Goal: Use online tool/utility

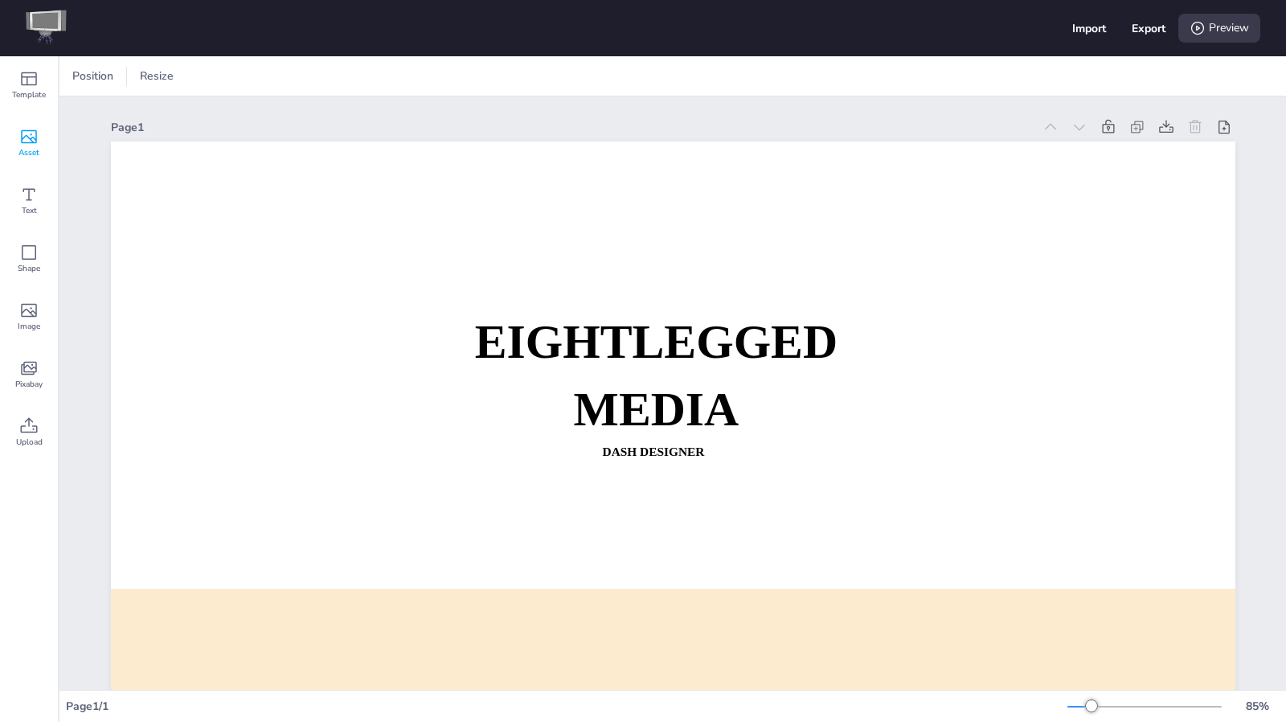
click at [31, 142] on icon at bounding box center [29, 137] width 16 height 14
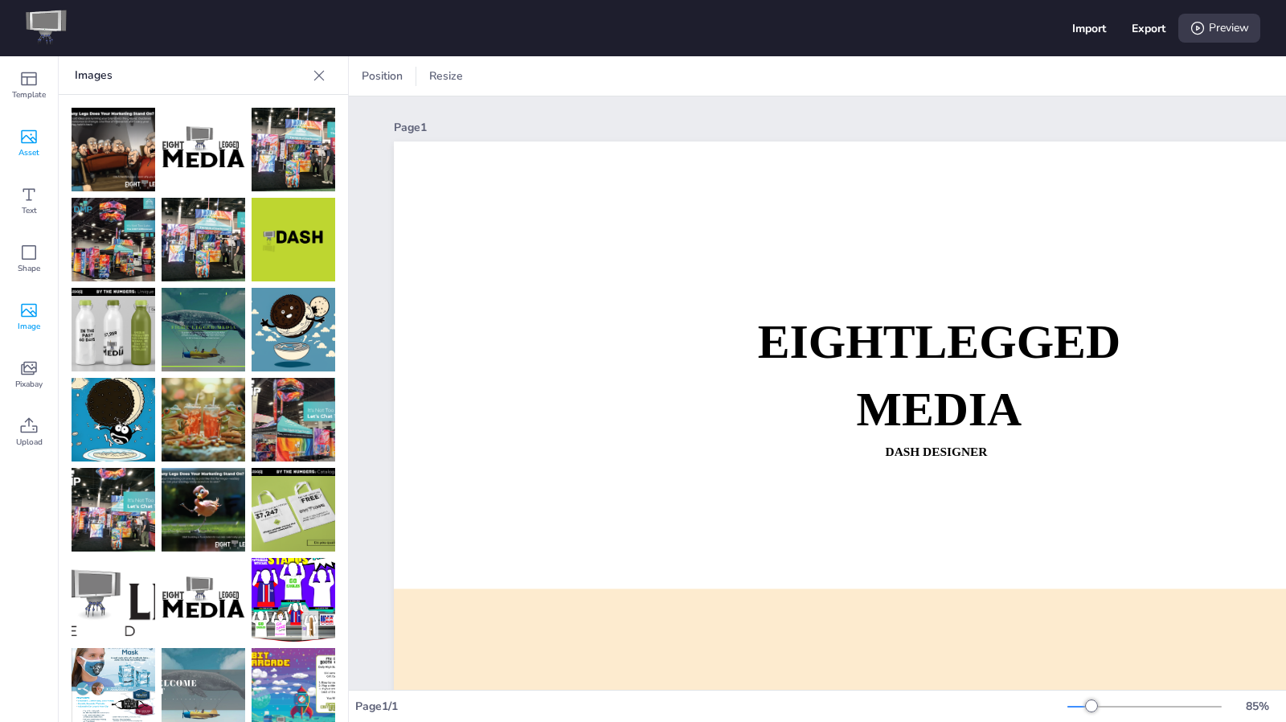
click at [38, 310] on icon at bounding box center [28, 310] width 19 height 19
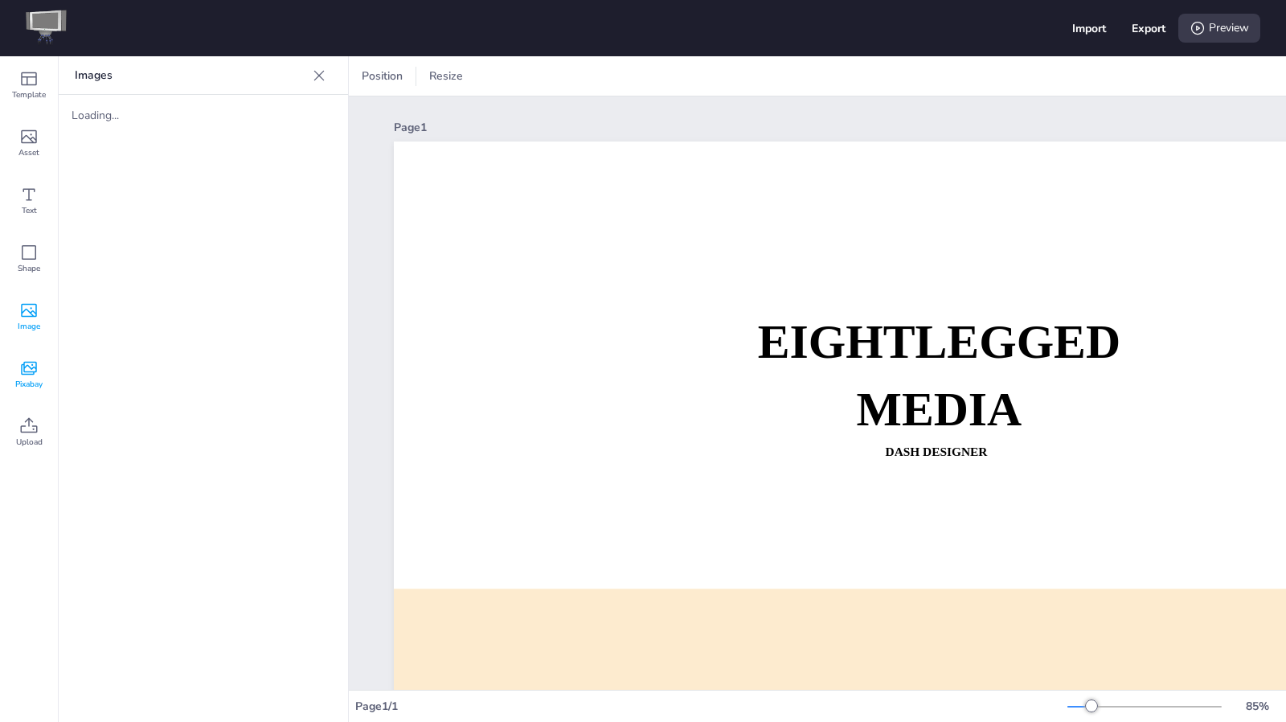
click at [31, 367] on icon at bounding box center [28, 367] width 19 height 19
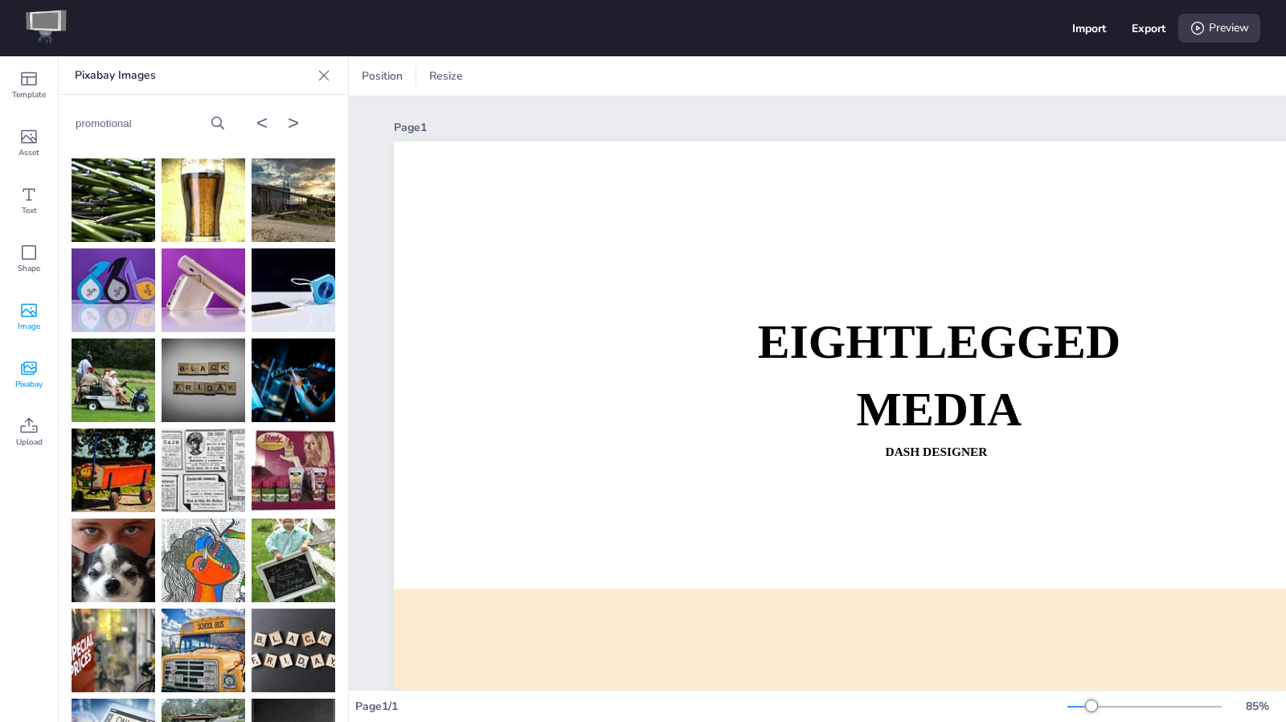
click at [26, 310] on icon at bounding box center [28, 310] width 19 height 19
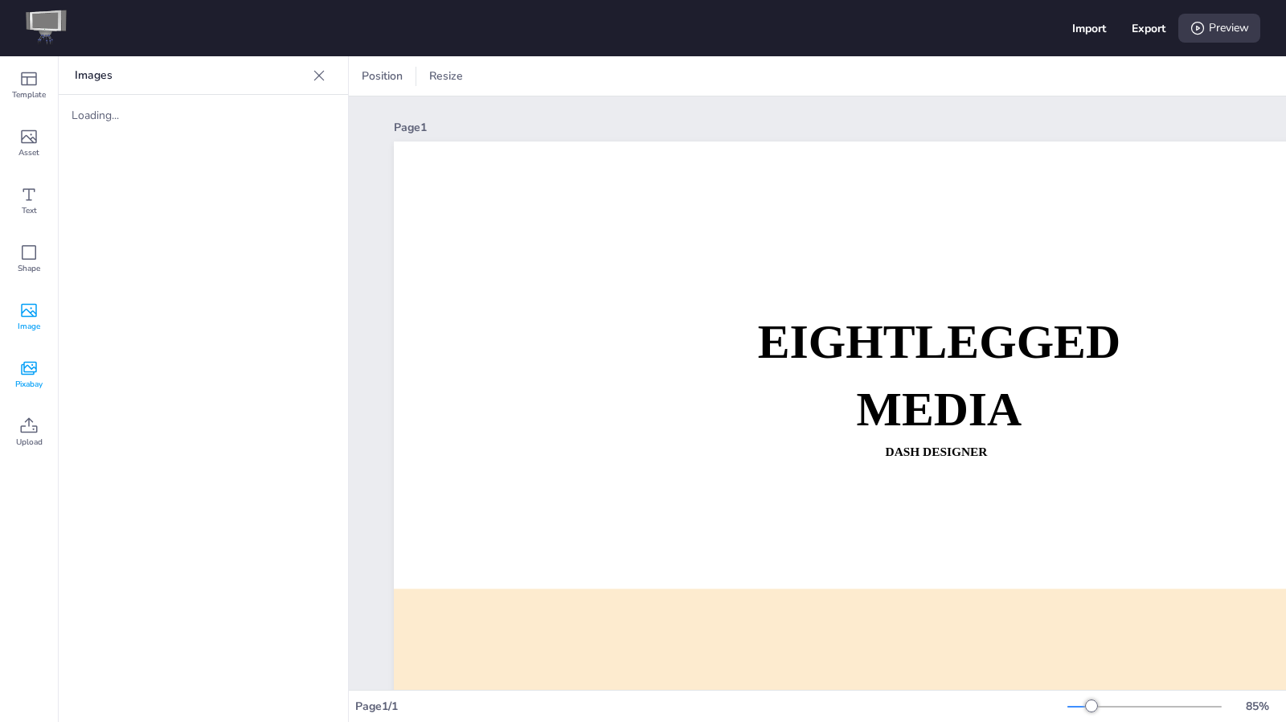
click at [39, 366] on div "Pixabay" at bounding box center [29, 375] width 58 height 58
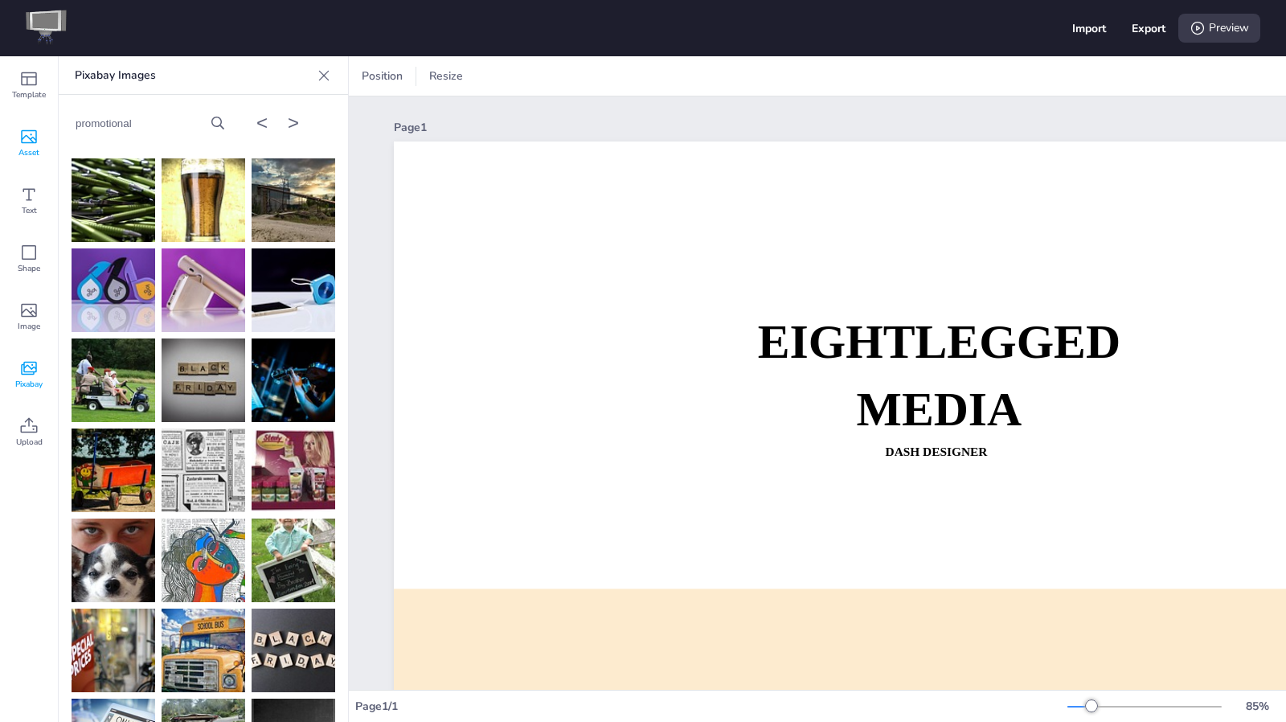
click at [37, 139] on icon at bounding box center [28, 136] width 19 height 19
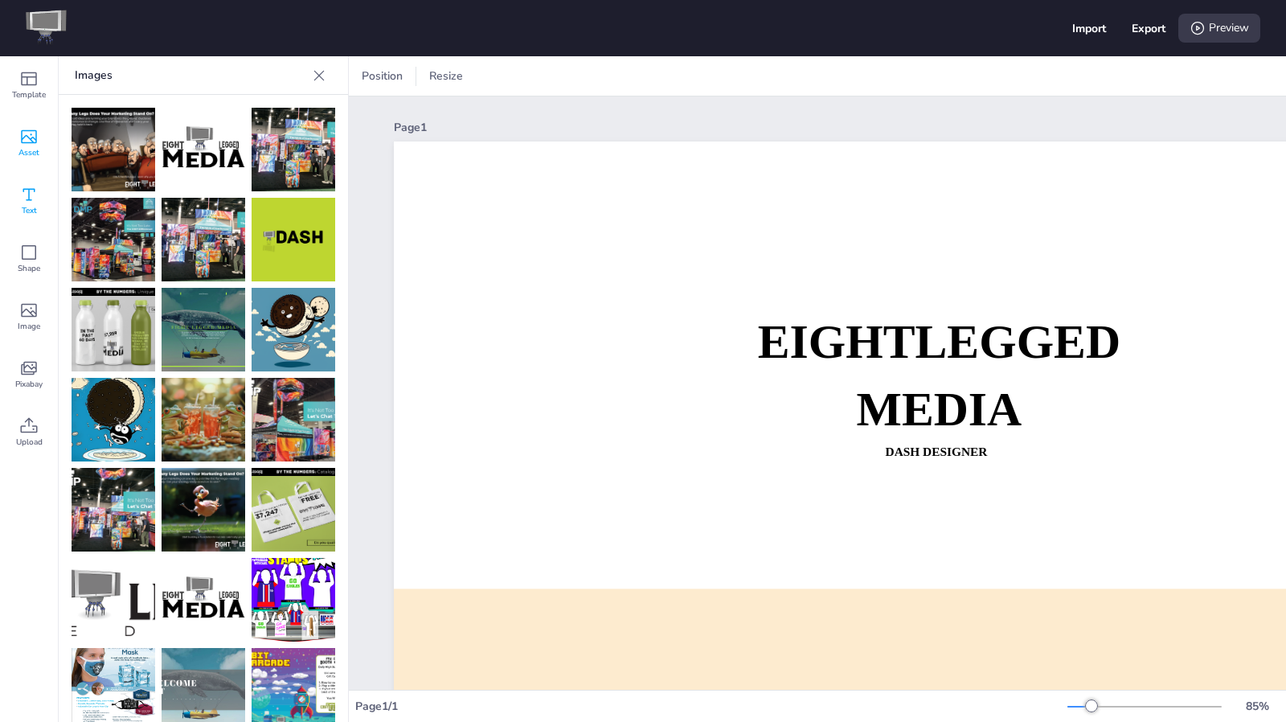
click at [27, 197] on icon at bounding box center [28, 194] width 19 height 19
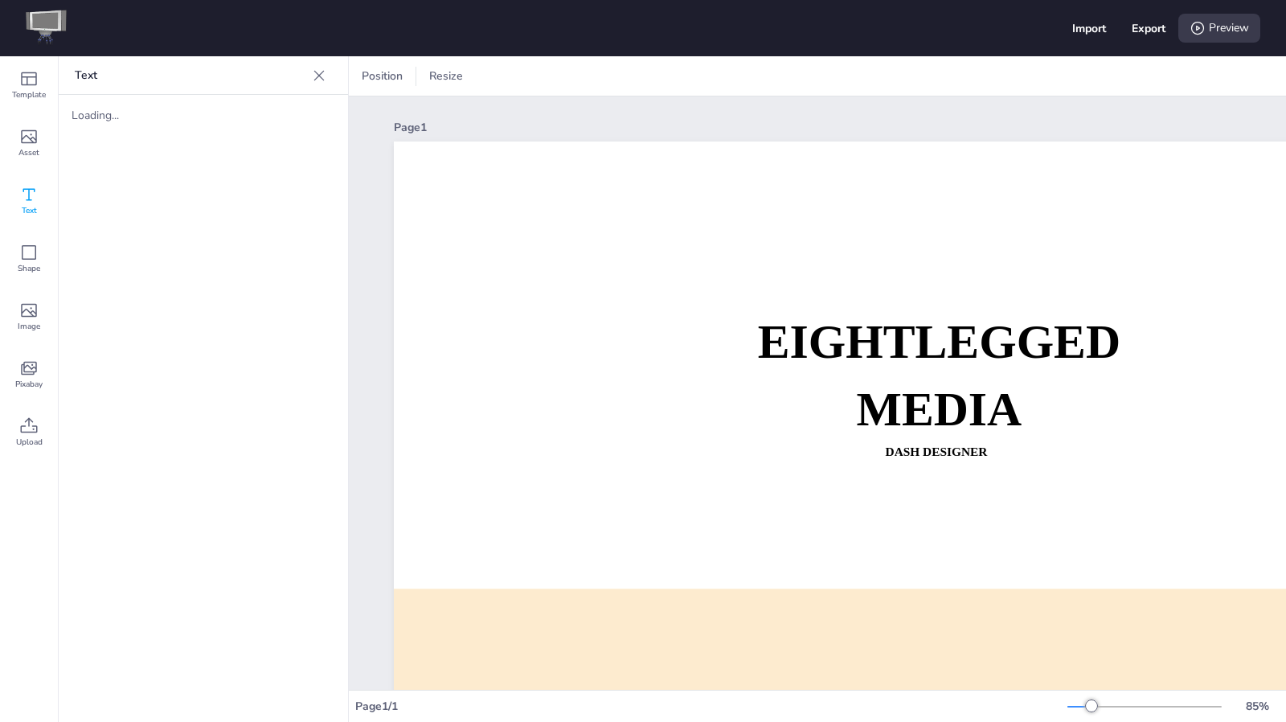
click at [27, 191] on icon at bounding box center [28, 194] width 19 height 19
click at [39, 76] on div "Template" at bounding box center [29, 85] width 58 height 58
